Goal: Task Accomplishment & Management: Complete application form

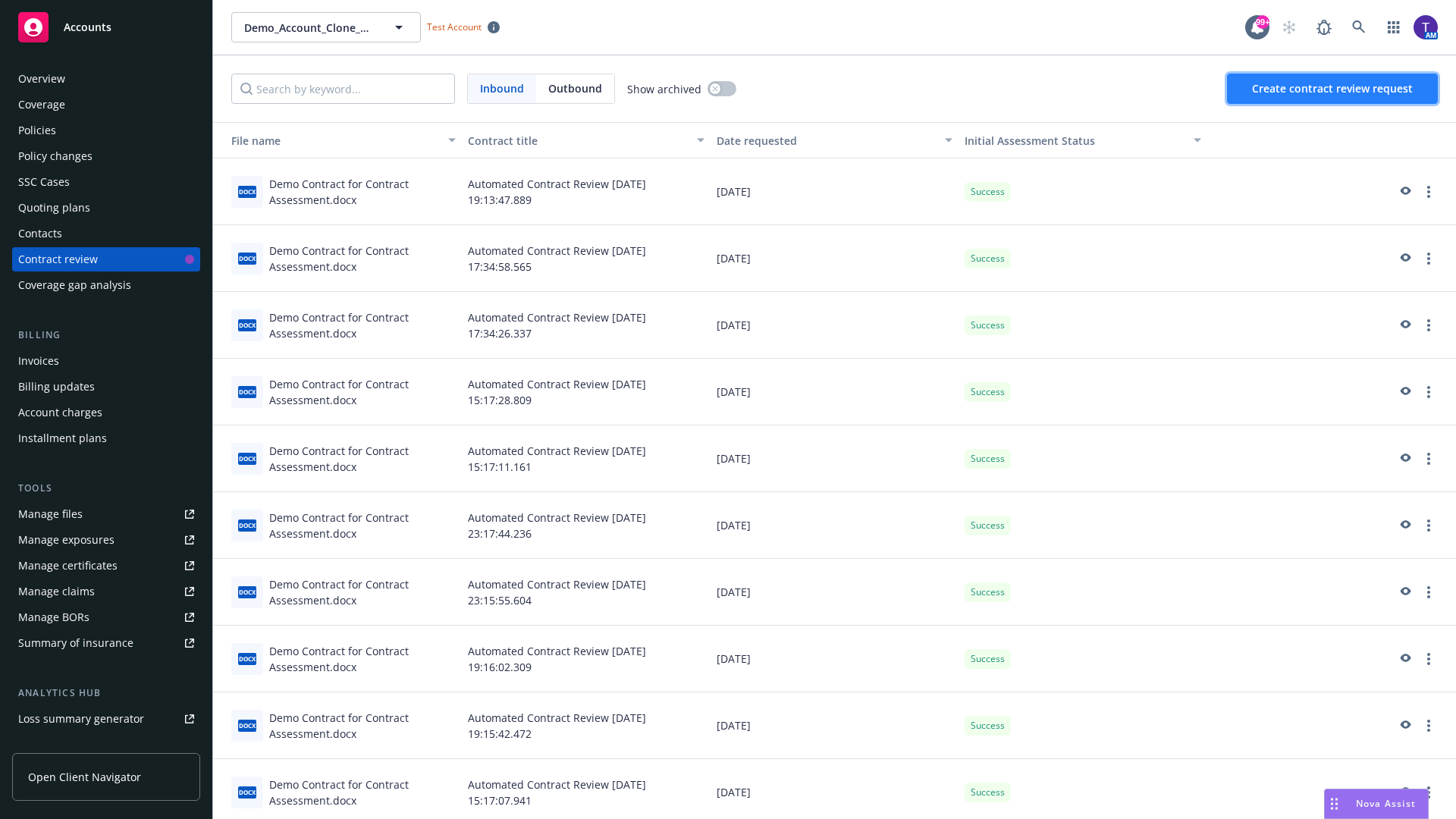
click at [1333, 89] on span "Create contract review request" at bounding box center [1332, 88] width 161 height 15
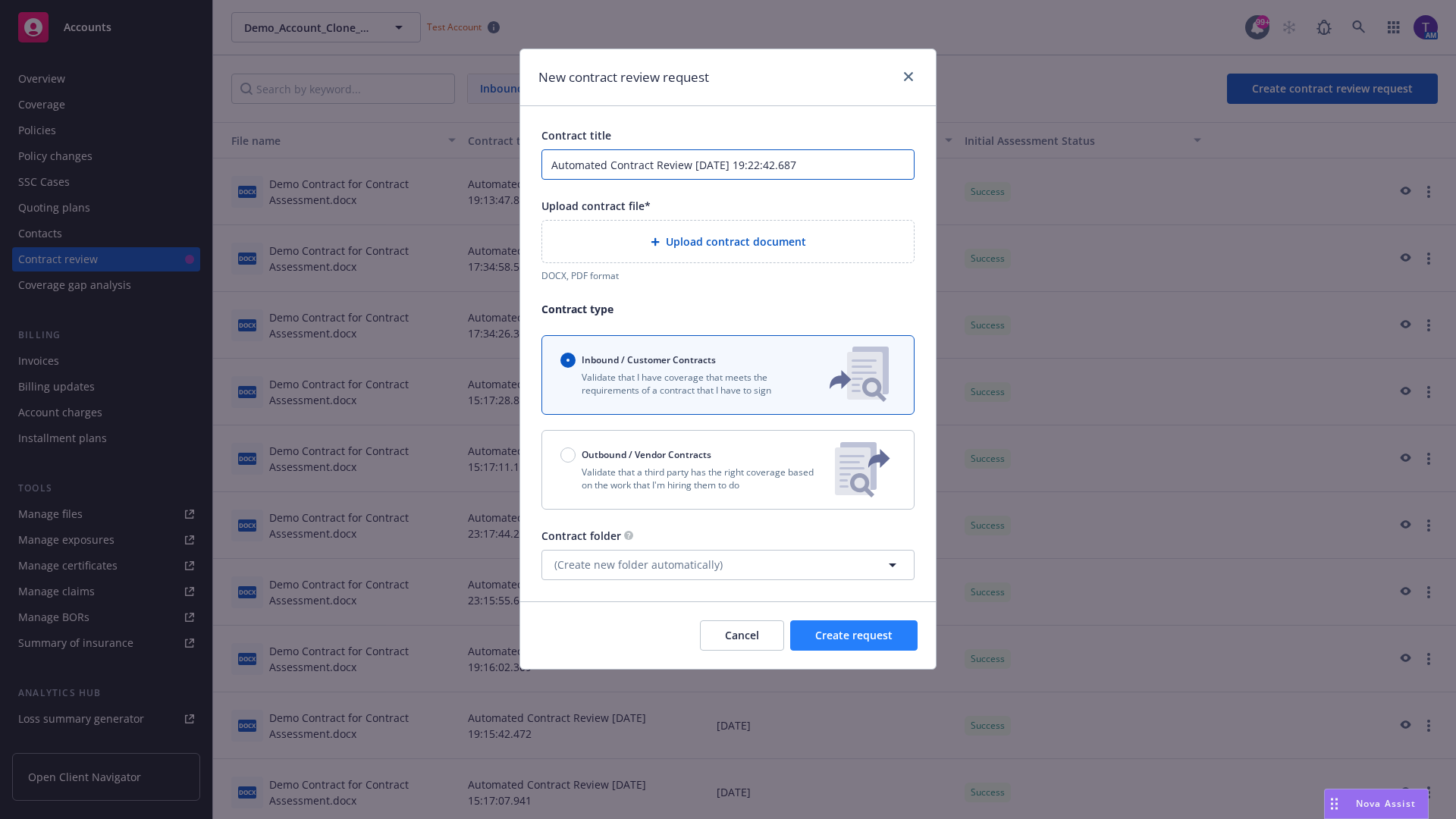
type input "Automated Contract Review 08-14-2025 19:22:42.687"
click at [728, 470] on p "Validate that a third party has the right coverage based on the work that I'm h…" at bounding box center [691, 478] width 262 height 25
radio input "false"
radio input "true"
click at [854, 642] on span "Create request" at bounding box center [854, 635] width 77 height 15
